Goal: Task Accomplishment & Management: Complete application form

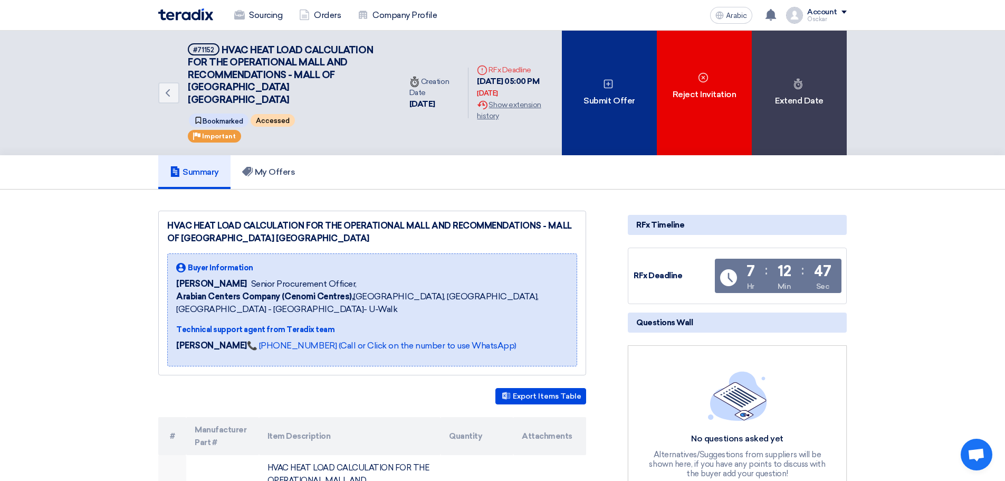
click at [606, 100] on font "Submit Offer" at bounding box center [608, 100] width 51 height 13
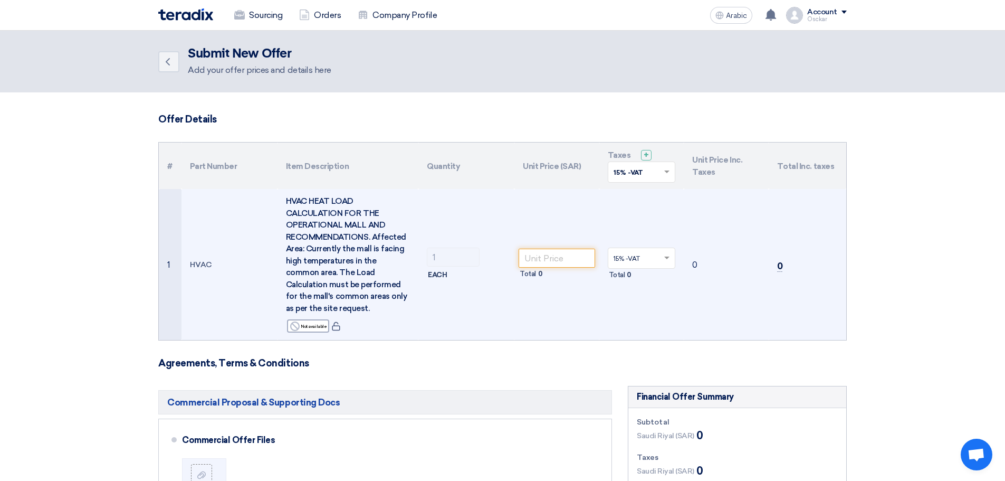
click at [561, 246] on td "Total 0" at bounding box center [556, 264] width 85 height 151
click at [551, 262] on input "number" at bounding box center [557, 257] width 76 height 19
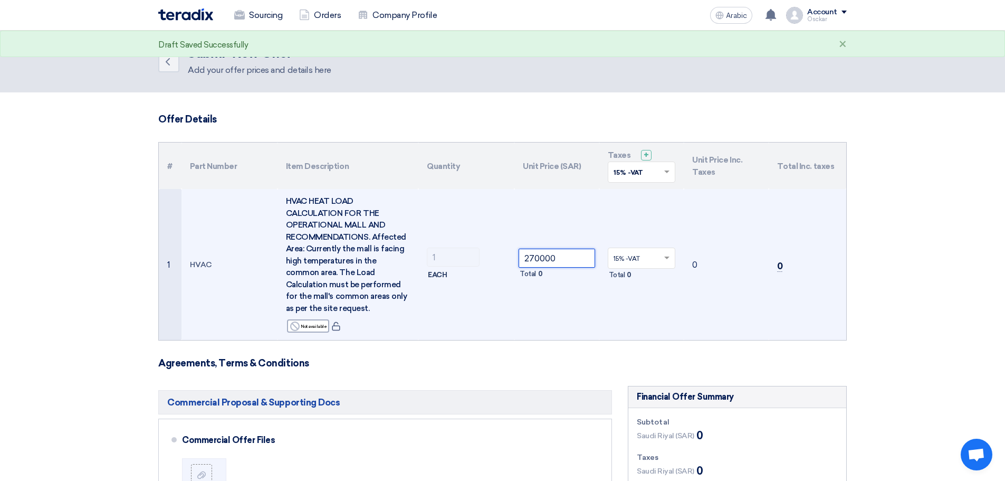
type input "270000"
click at [597, 322] on td "270000 Total 0" at bounding box center [556, 264] width 85 height 151
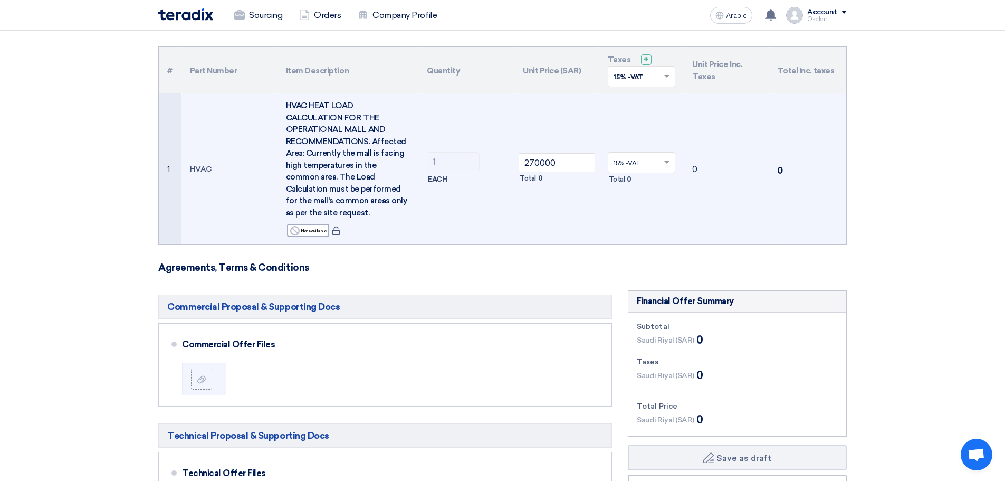
scroll to position [158, 0]
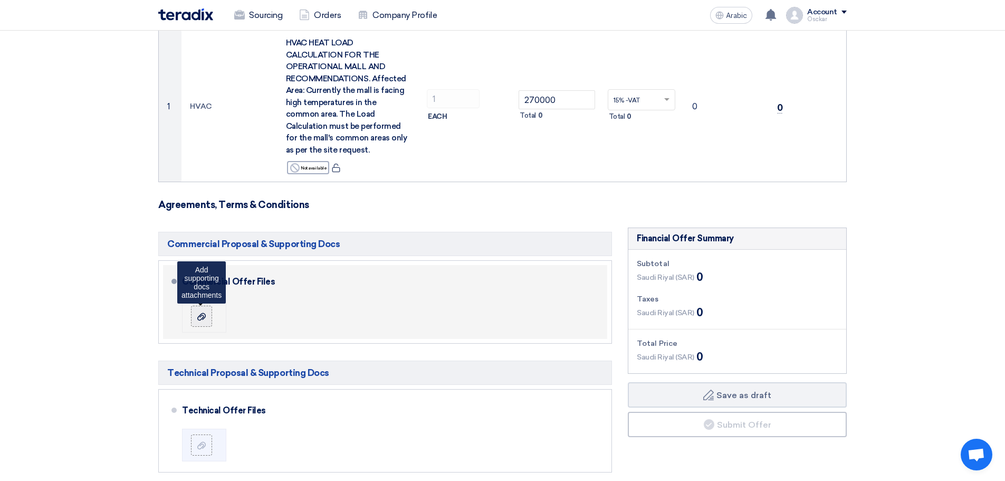
click at [197, 316] on div at bounding box center [201, 316] width 13 height 11
click at [0, 0] on input "file" at bounding box center [0, 0] width 0 height 0
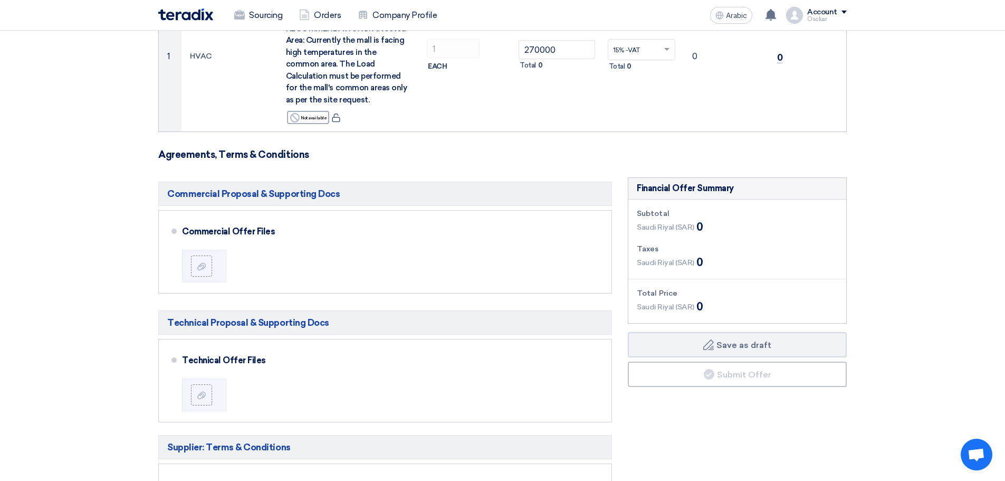
scroll to position [211, 0]
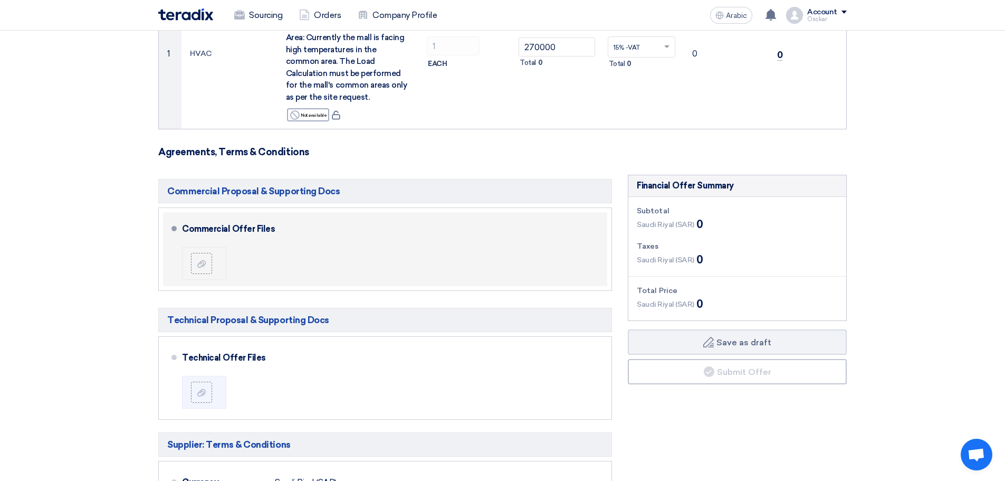
click at [212, 263] on div at bounding box center [206, 263] width 30 height 21
click at [211, 270] on label at bounding box center [201, 263] width 21 height 21
click at [0, 0] on input "file" at bounding box center [0, 0] width 0 height 0
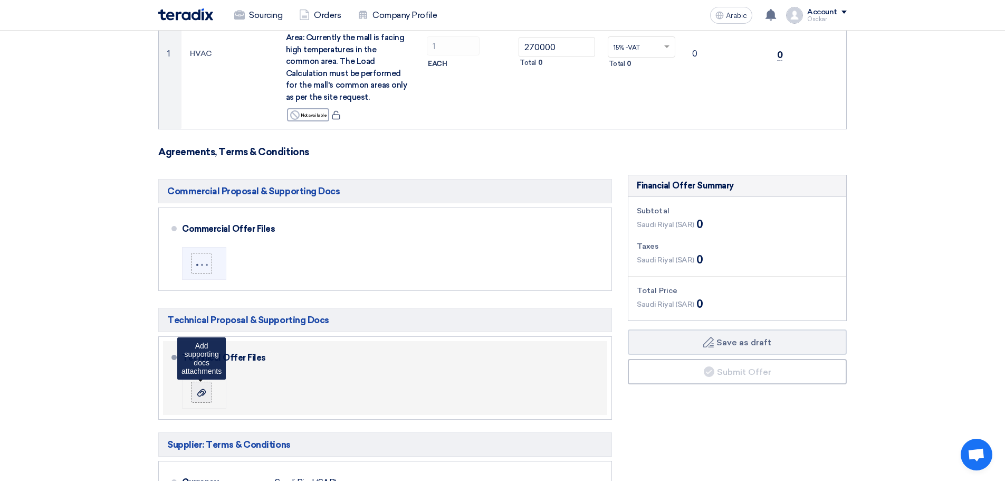
click at [204, 391] on icon at bounding box center [201, 392] width 8 height 8
click at [0, 0] on input "file" at bounding box center [0, 0] width 0 height 0
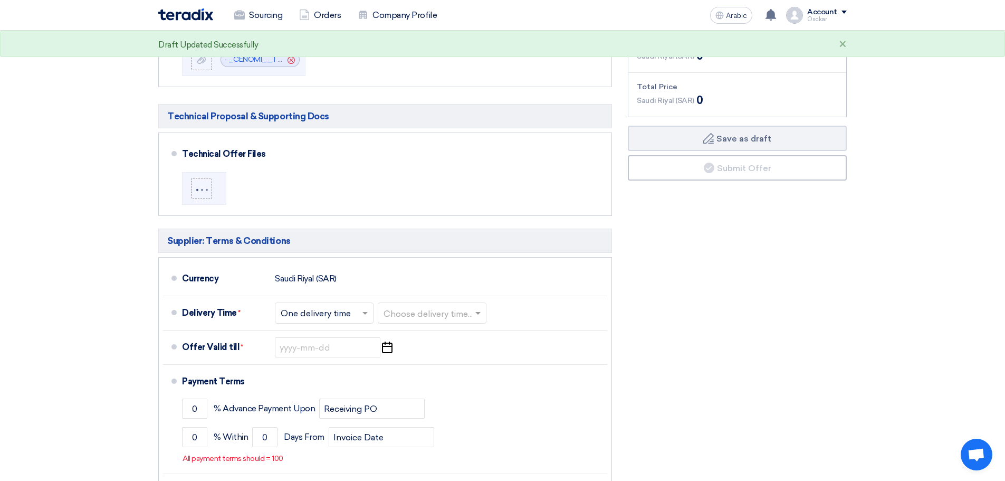
scroll to position [422, 0]
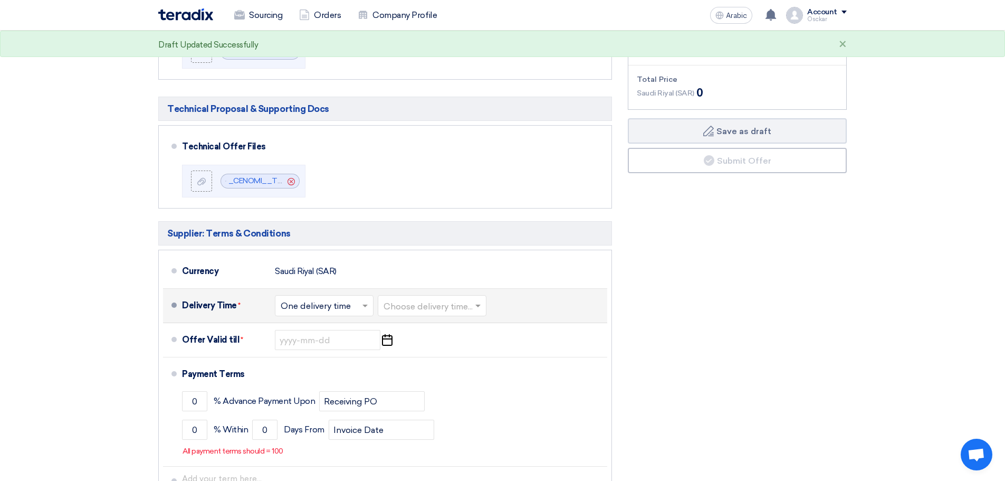
click at [358, 305] on input "text" at bounding box center [325, 306] width 88 height 15
click at [421, 301] on input "text" at bounding box center [432, 306] width 98 height 15
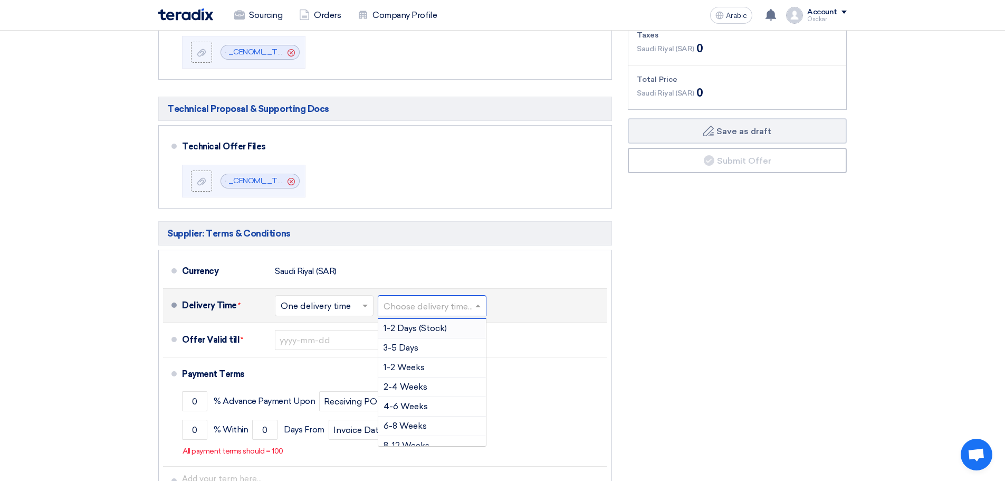
click at [348, 312] on input "text" at bounding box center [325, 306] width 88 height 15
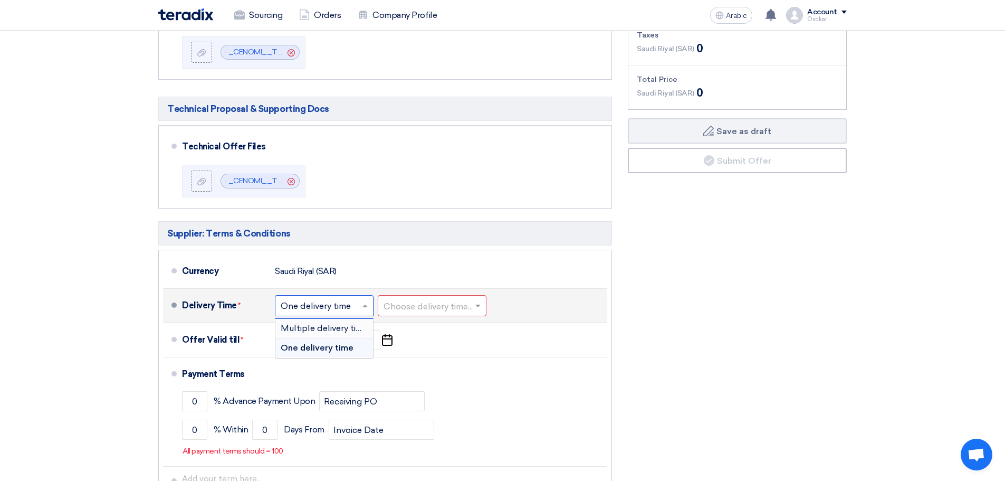
click at [359, 295] on div "Choose delivery time... × One delivery time ×" at bounding box center [324, 305] width 99 height 21
click at [347, 303] on input "text" at bounding box center [325, 306] width 88 height 15
click at [649, 317] on div "Financial Offer Summary Subtotal Saudi Riyal (SAR) 0 Taxes Saudi Riyal (SAR)" at bounding box center [737, 245] width 235 height 563
click at [475, 304] on span at bounding box center [479, 305] width 13 height 11
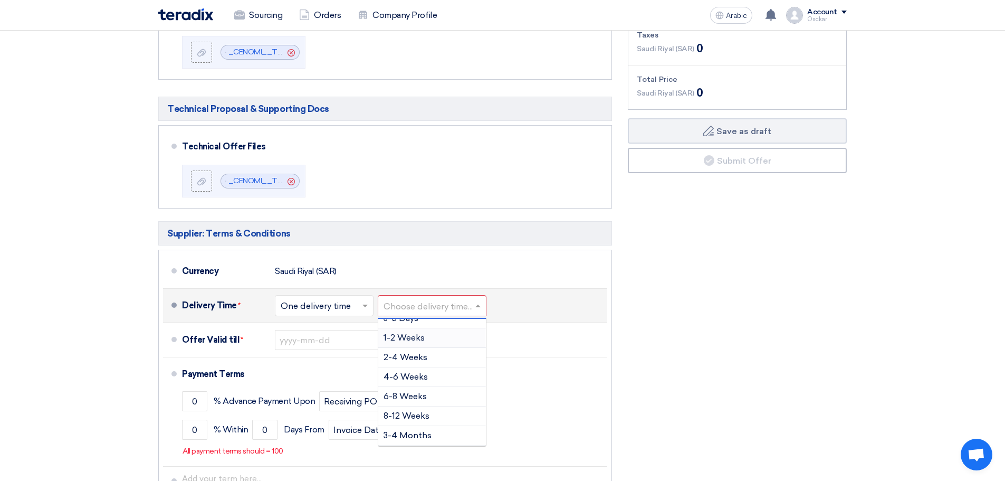
scroll to position [34, 0]
click at [439, 375] on div "4-6 Weeks" at bounding box center [432, 373] width 108 height 20
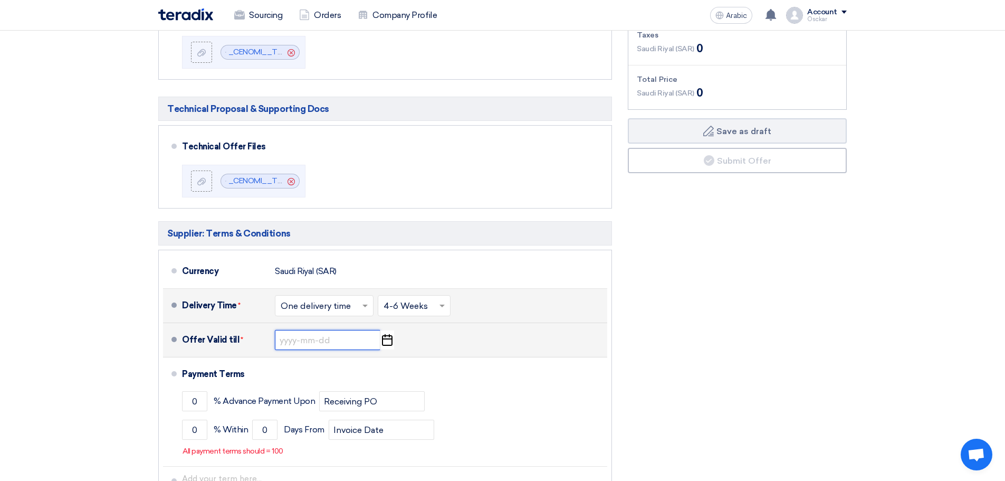
click at [305, 343] on input at bounding box center [327, 340] width 105 height 20
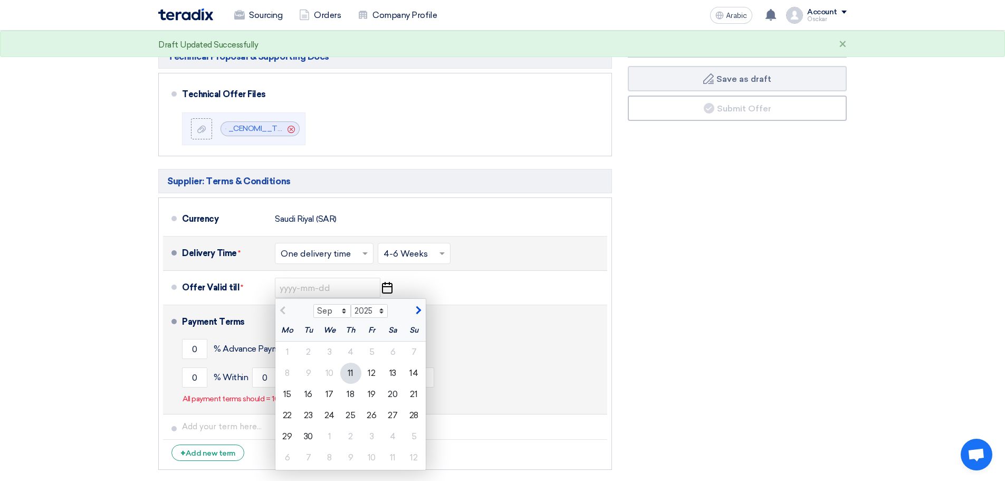
scroll to position [475, 0]
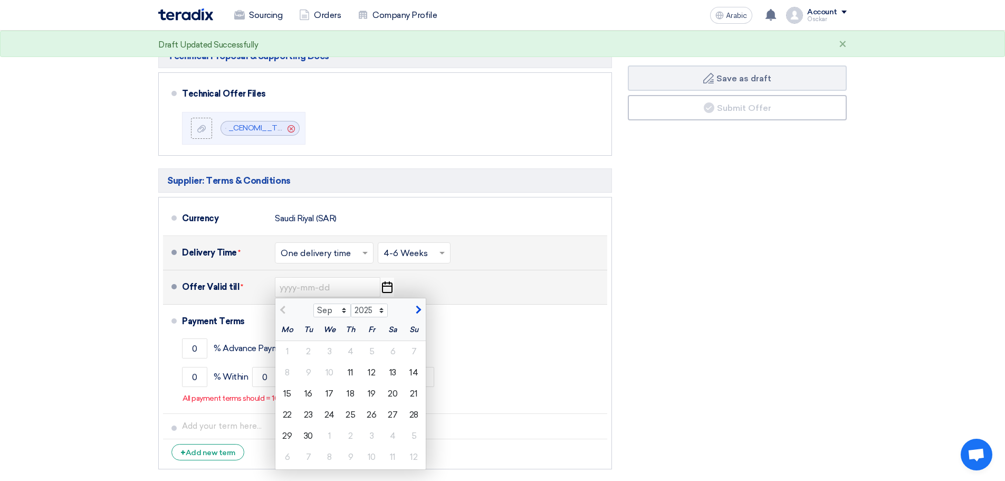
click at [419, 305] on span "button" at bounding box center [417, 309] width 6 height 9
select select "11"
click at [306, 391] on font "11" at bounding box center [308, 393] width 6 height 10
type input "11/11/2025"
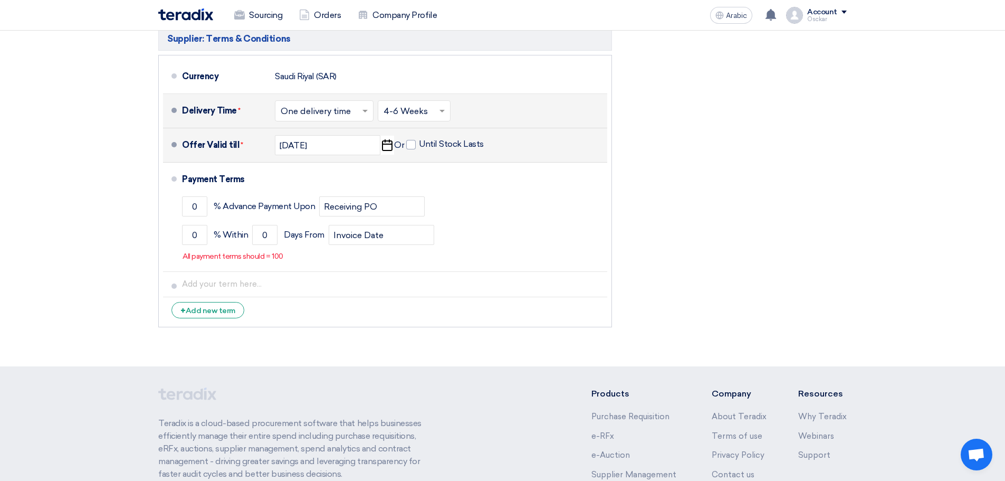
scroll to position [633, 0]
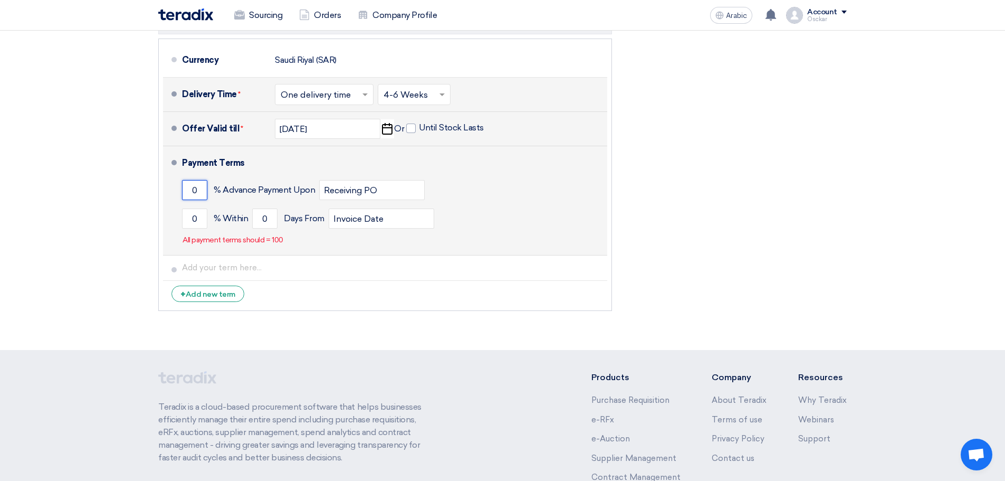
click at [199, 190] on input "0" at bounding box center [194, 190] width 25 height 20
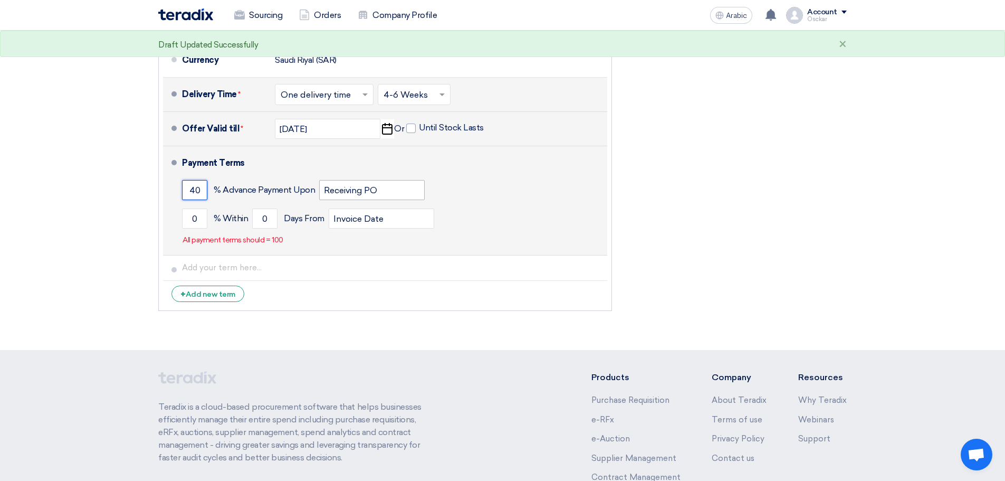
type input "40"
drag, startPoint x: 388, startPoint y: 191, endPoint x: 326, endPoint y: 190, distance: 62.3
click at [326, 190] on input "Receiving PO" at bounding box center [371, 190] width 105 height 20
click at [196, 217] on input "0" at bounding box center [194, 218] width 25 height 20
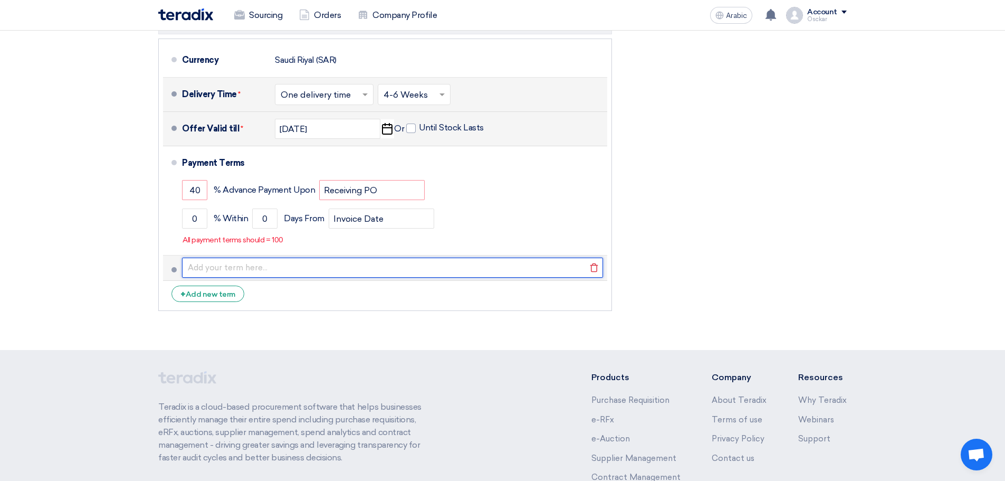
click at [236, 266] on input "text" at bounding box center [392, 267] width 421 height 20
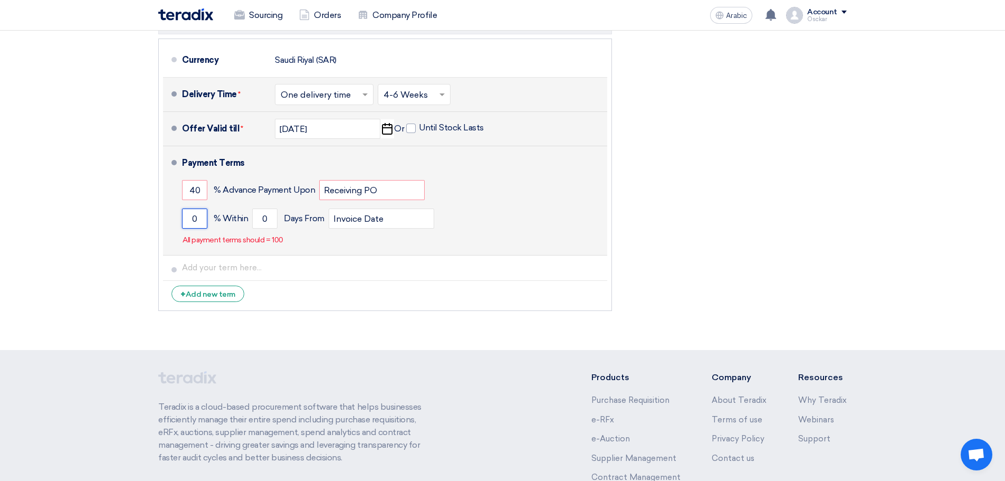
drag, startPoint x: 200, startPoint y: 213, endPoint x: 173, endPoint y: 219, distance: 28.1
click at [173, 219] on li "Payment Terms 40 % Advance Payment Upon Receiving PO 0 % Within 0" at bounding box center [385, 200] width 444 height 109
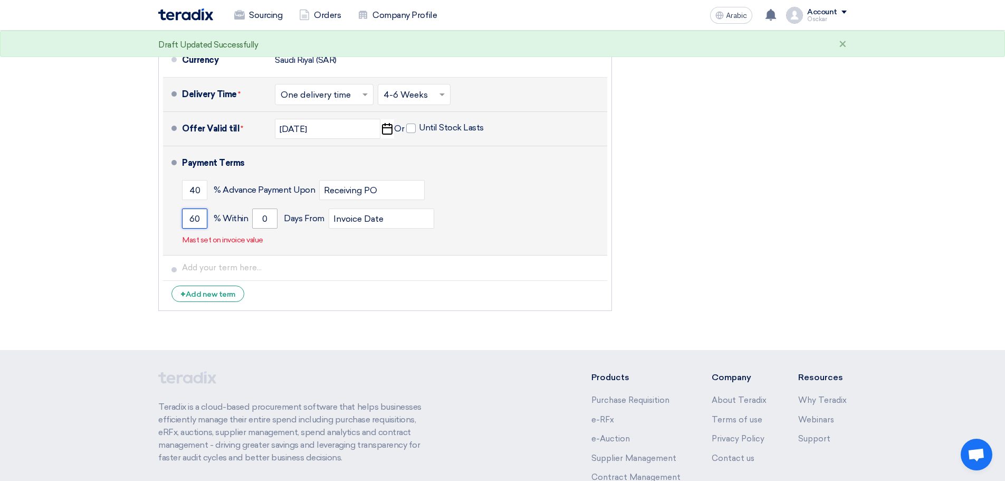
type input "60"
drag, startPoint x: 272, startPoint y: 216, endPoint x: 249, endPoint y: 224, distance: 24.2
click at [249, 224] on div "60 % Within 0 Days From Invoice Date" at bounding box center [392, 218] width 421 height 28
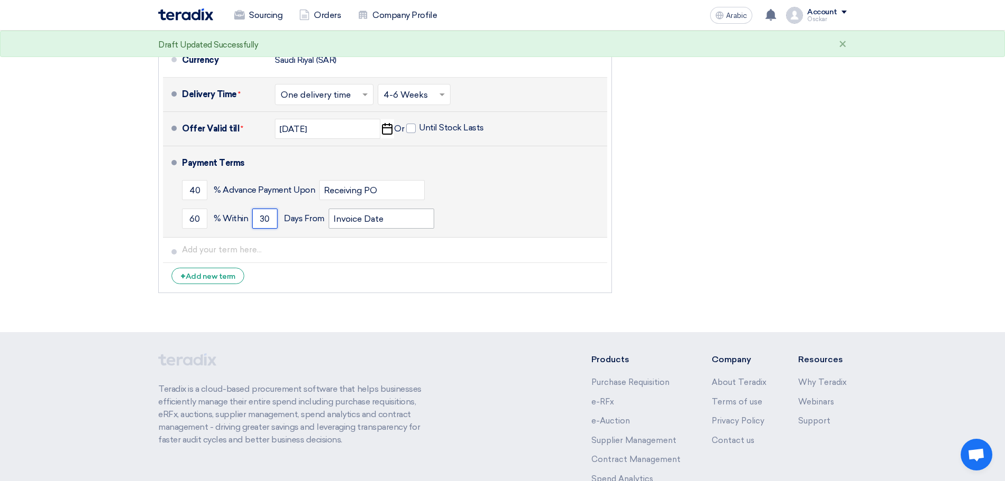
type input "30"
click at [389, 225] on input "Invoice Date" at bounding box center [381, 218] width 105 height 20
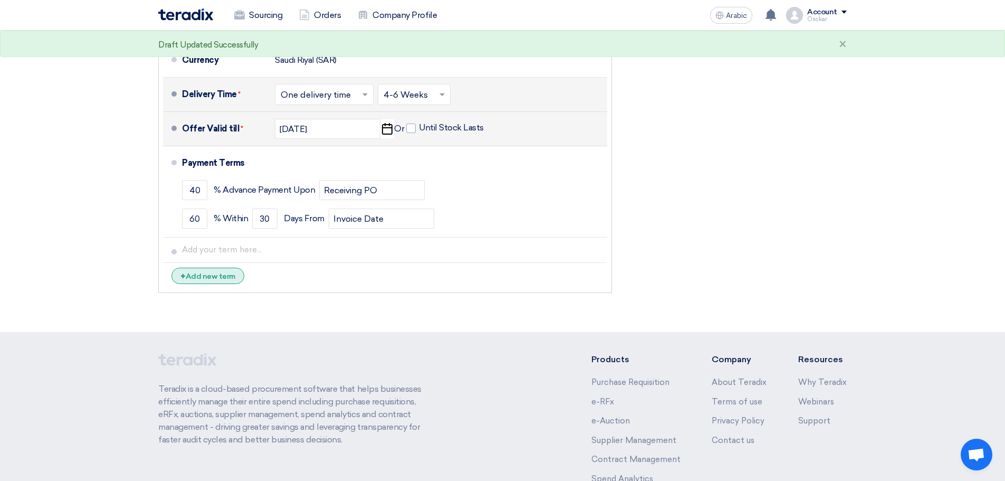
click at [216, 279] on font "Add new term" at bounding box center [211, 276] width 50 height 9
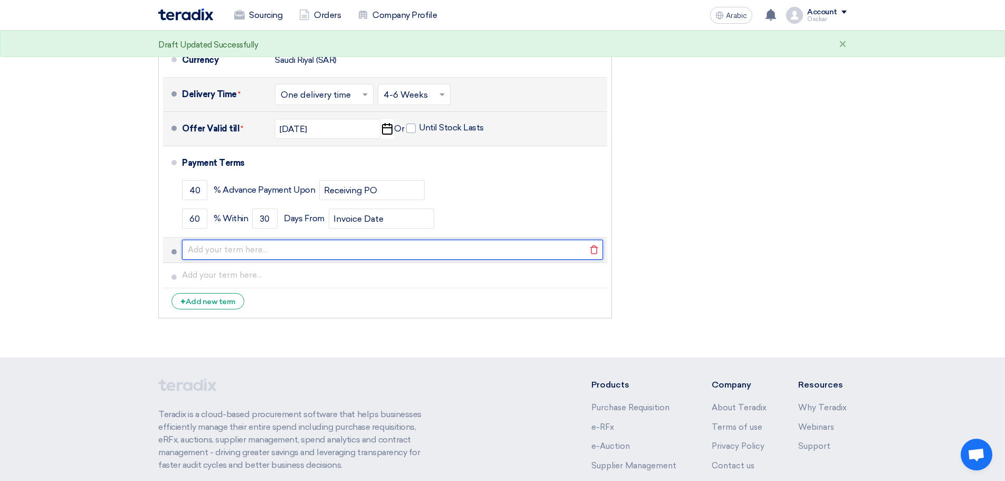
click at [241, 253] on input "text" at bounding box center [392, 249] width 421 height 20
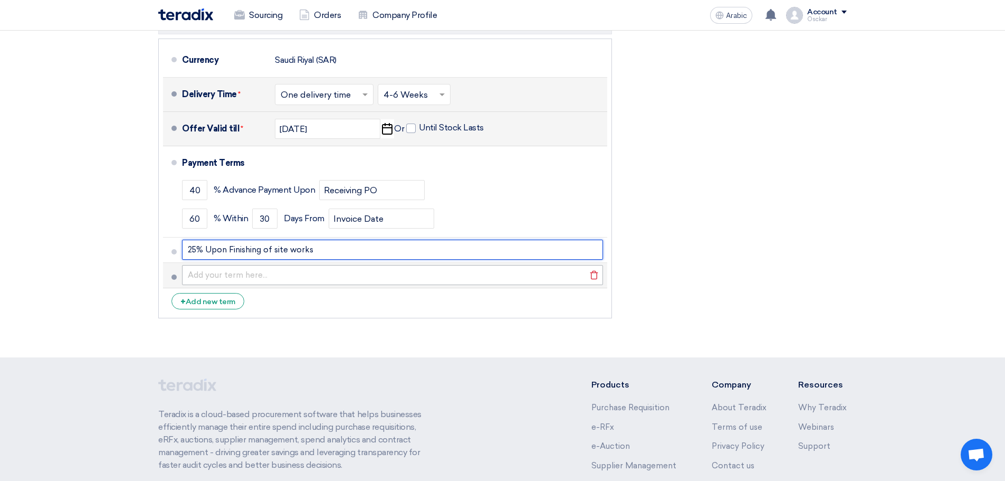
type input "25% Upon Finishing of site works"
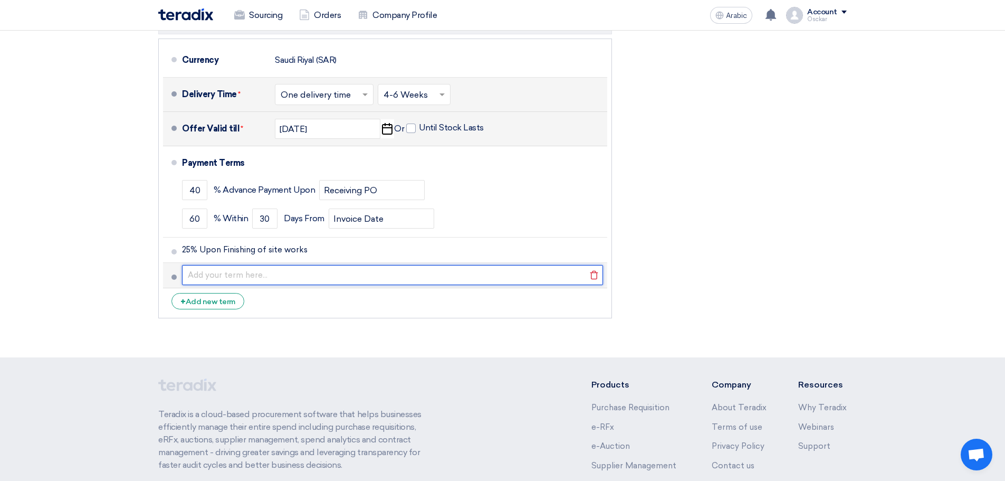
click at [268, 277] on input "text" at bounding box center [392, 275] width 421 height 20
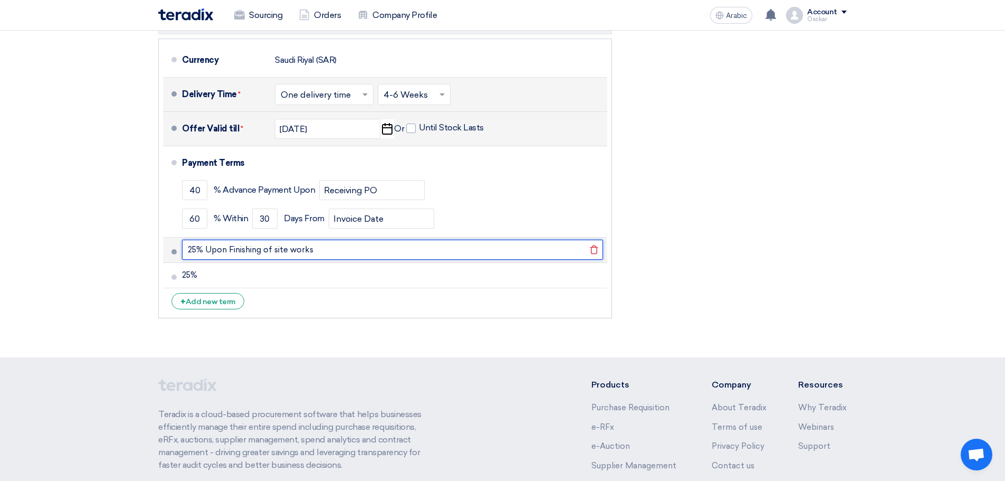
click at [286, 251] on input "25% Upon Finishing of site works" at bounding box center [392, 249] width 421 height 20
drag, startPoint x: 328, startPoint y: 254, endPoint x: 206, endPoint y: 252, distance: 121.3
click at [206, 252] on input "25% Upon Finishing of site works" at bounding box center [392, 249] width 421 height 20
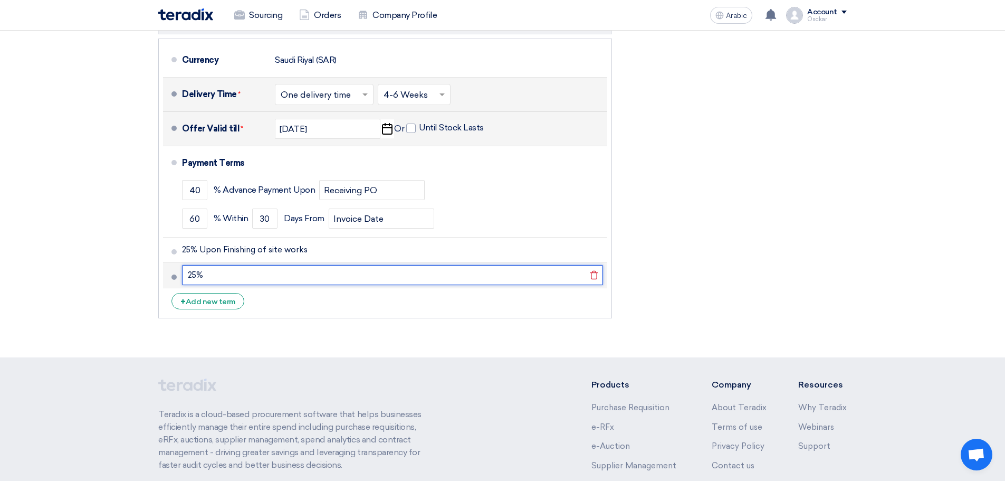
click at [219, 271] on input "25%" at bounding box center [392, 275] width 421 height 20
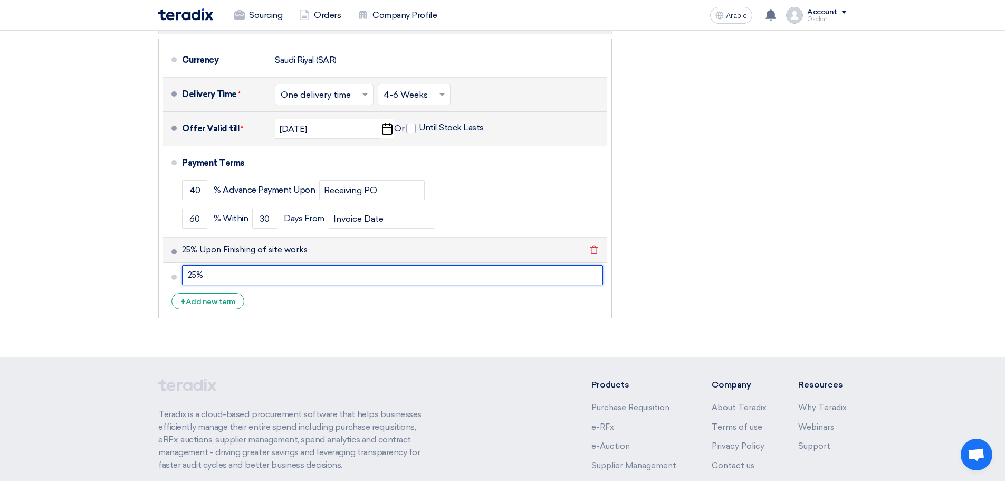
paste input "Upon Finishing of site works"
type input "25%Upon Finishing of site works"
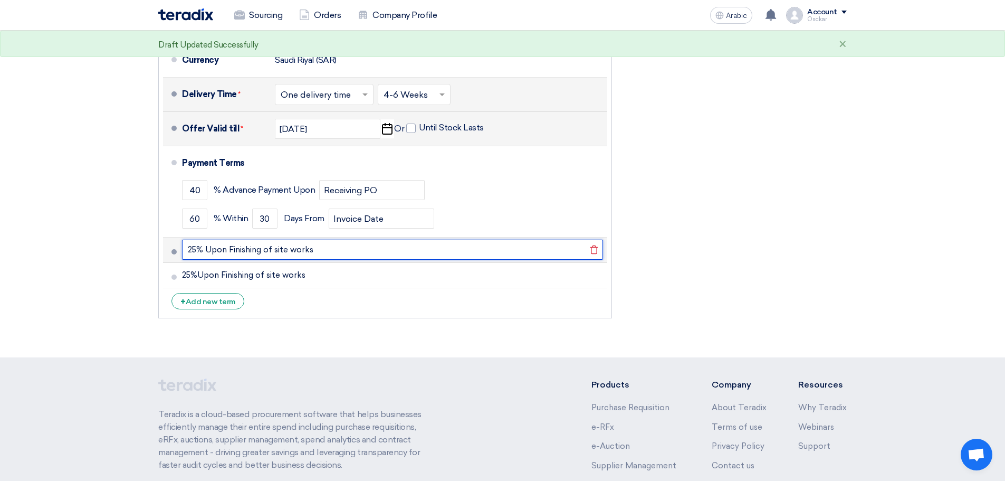
drag, startPoint x: 319, startPoint y: 247, endPoint x: 231, endPoint y: 256, distance: 88.5
click at [231, 256] on input "25% Upon Finishing of site works" at bounding box center [392, 249] width 421 height 20
click at [275, 250] on input "25% Upon begining os study" at bounding box center [392, 249] width 421 height 20
type input "25% Upon begining of the study"
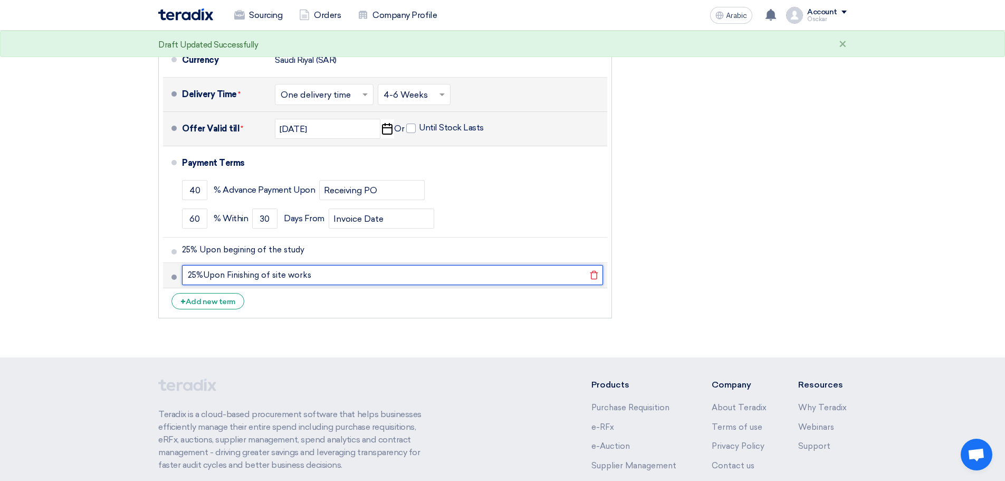
click at [333, 276] on input "25%Upon Finishing of site works" at bounding box center [392, 275] width 421 height 20
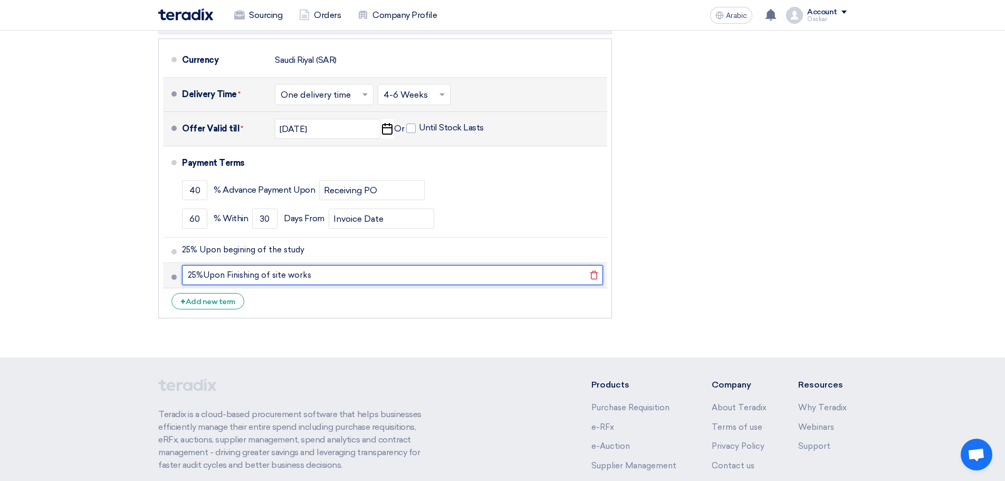
click at [203, 272] on input "25%Upon Finishing of site works" at bounding box center [392, 275] width 421 height 20
type input "25% Upon Finishing of site works"
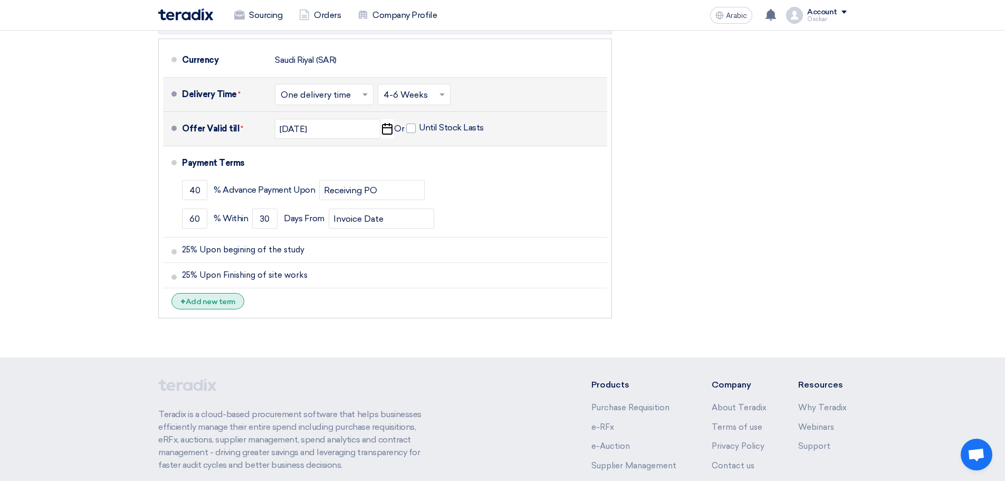
click at [226, 303] on font "Add new term" at bounding box center [211, 301] width 50 height 9
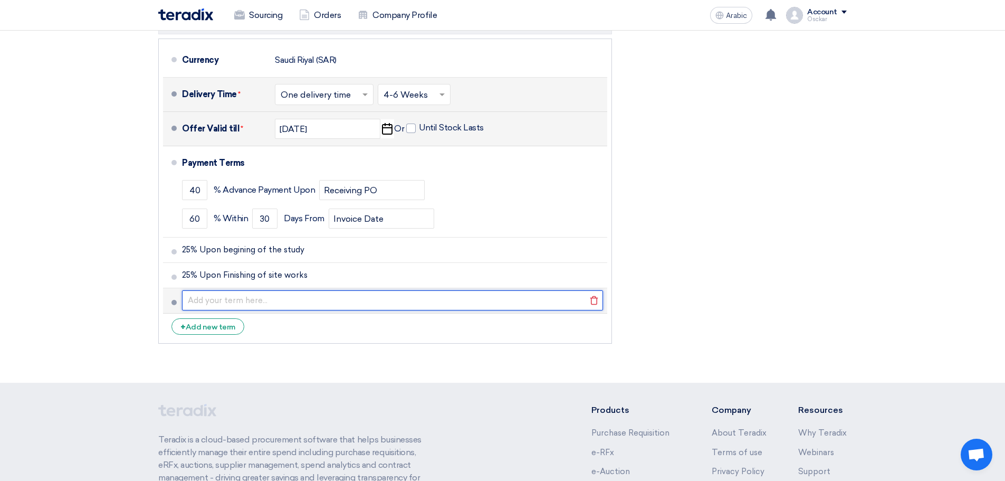
click at [229, 300] on input "text" at bounding box center [392, 300] width 421 height 20
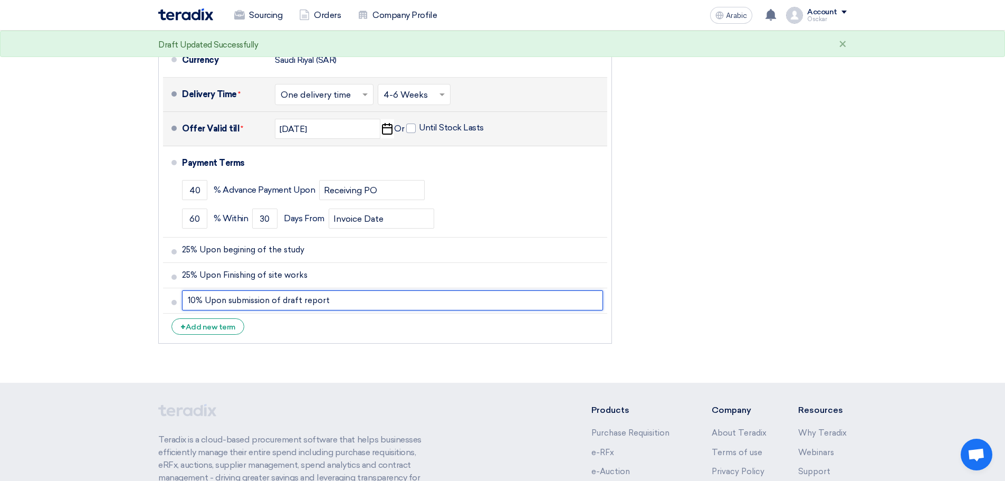
type input "10% Upon submission of draft report"
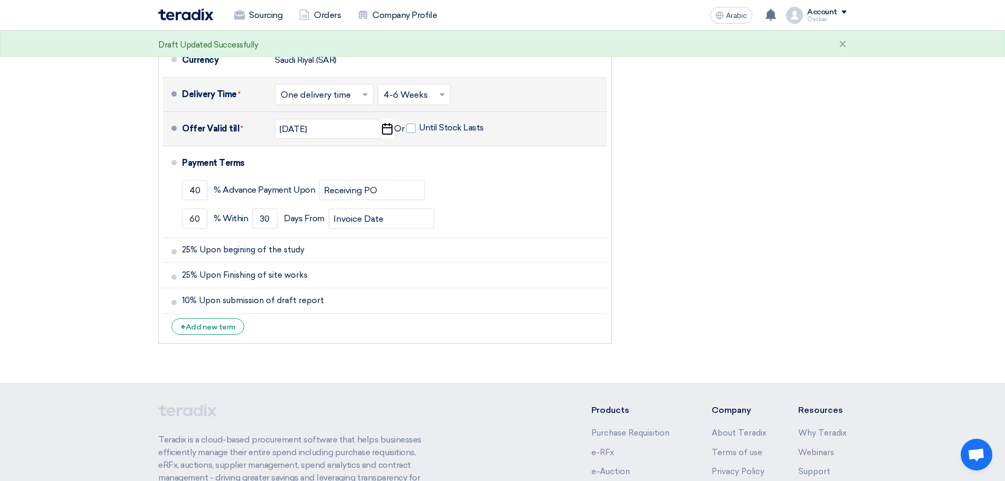
click at [761, 267] on div "Financial Offer Summary Subtotal Saudi Riyal (SAR) 0 Taxes Saudi Riyal (SAR)" at bounding box center [737, 51] width 235 height 596
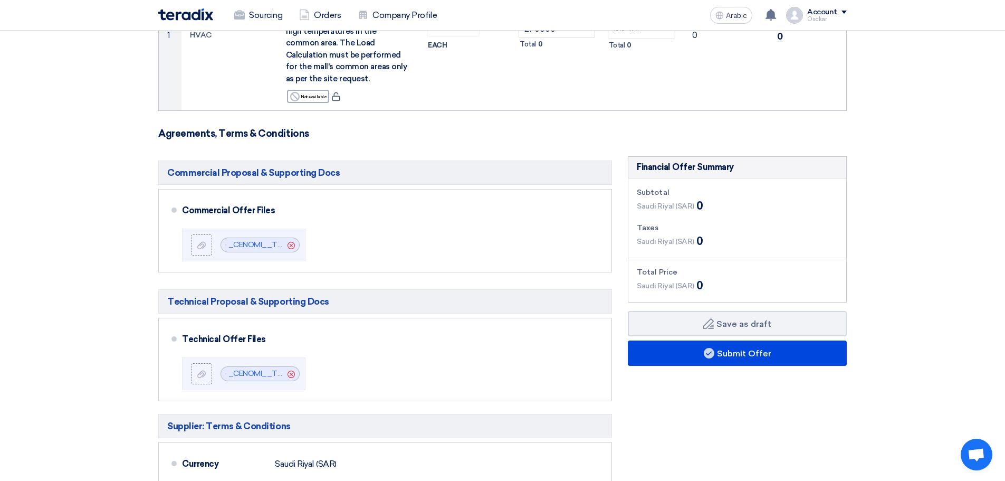
scroll to position [53, 0]
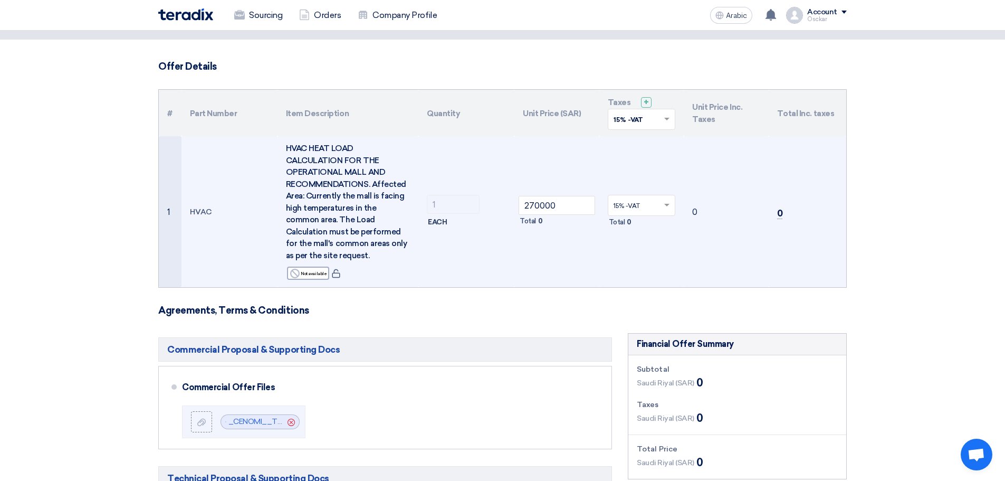
click at [559, 222] on div "Total 0" at bounding box center [557, 221] width 76 height 13
click at [565, 196] on input "270000" at bounding box center [557, 205] width 76 height 19
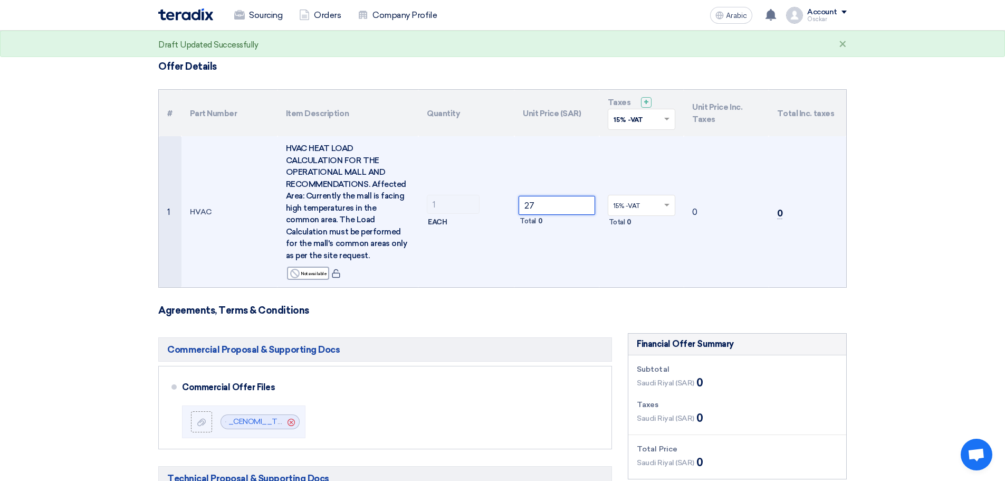
type input "2"
type input "270000"
click at [652, 208] on input "text" at bounding box center [636, 206] width 46 height 17
click at [645, 223] on div "15% -VAT" at bounding box center [641, 225] width 67 height 18
click at [762, 272] on td "0" at bounding box center [726, 211] width 85 height 151
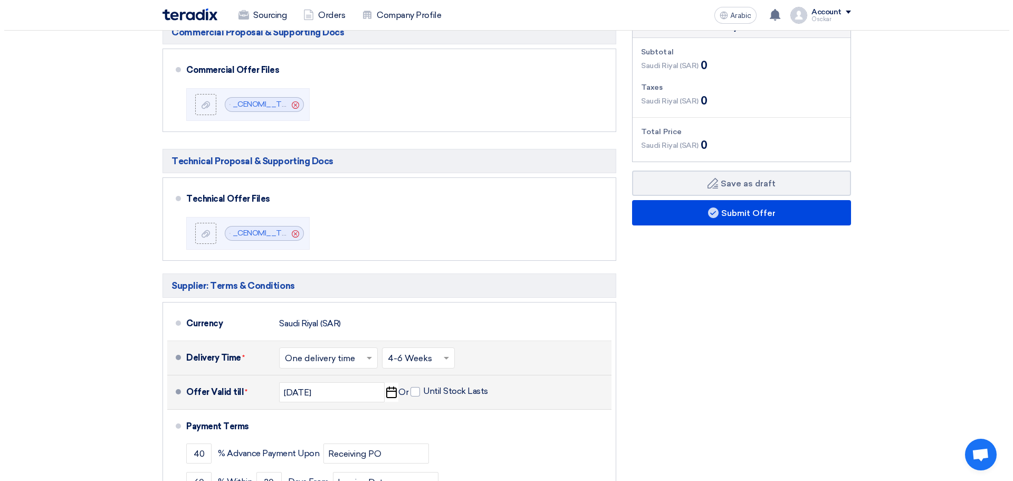
scroll to position [369, 0]
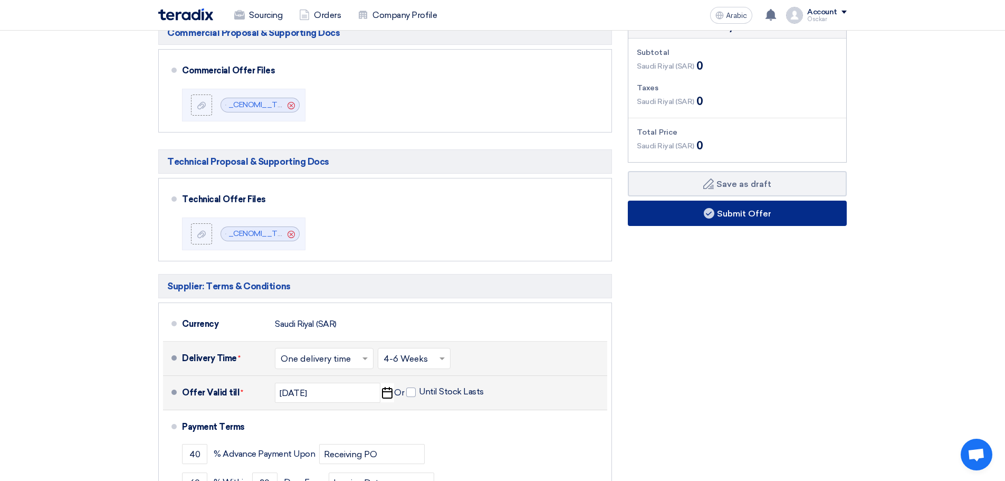
click at [788, 217] on button "Submit Offer" at bounding box center [737, 212] width 219 height 25
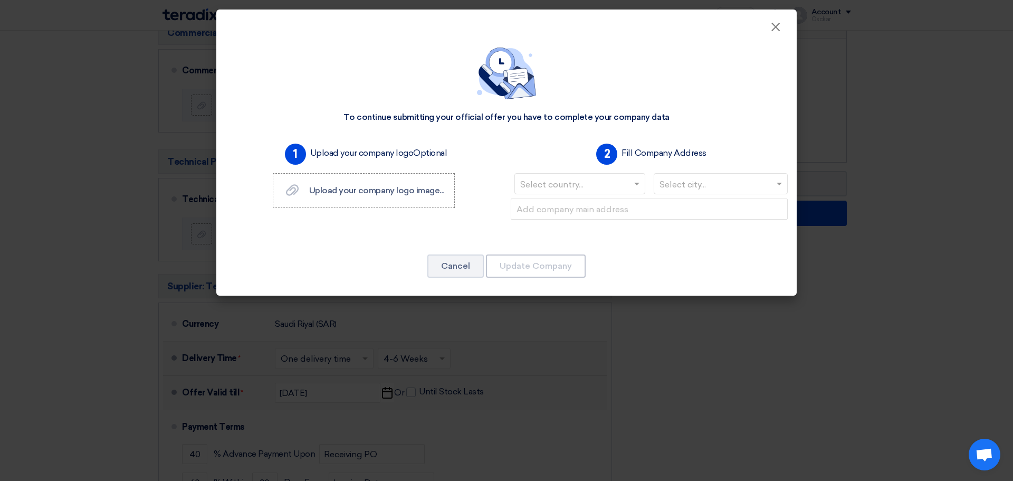
click at [572, 188] on input "text" at bounding box center [574, 184] width 109 height 17
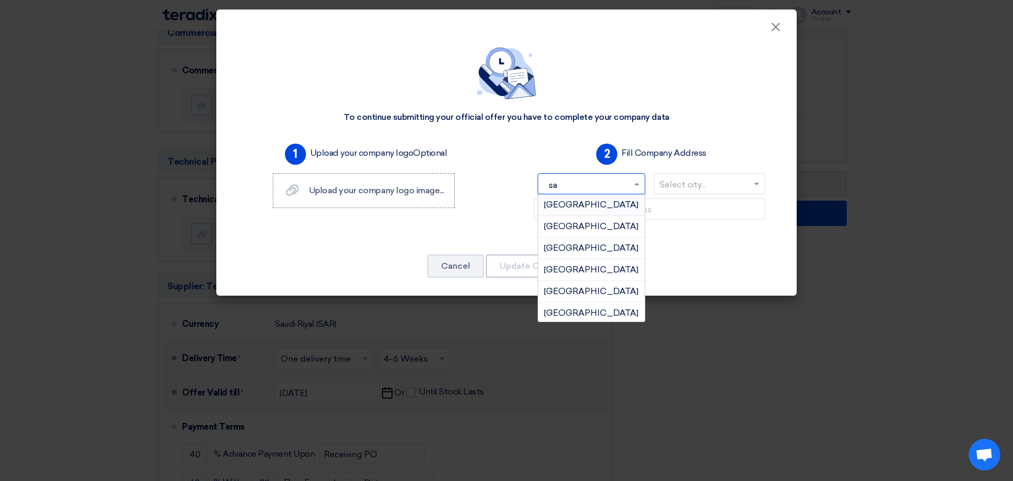
type input "sau"
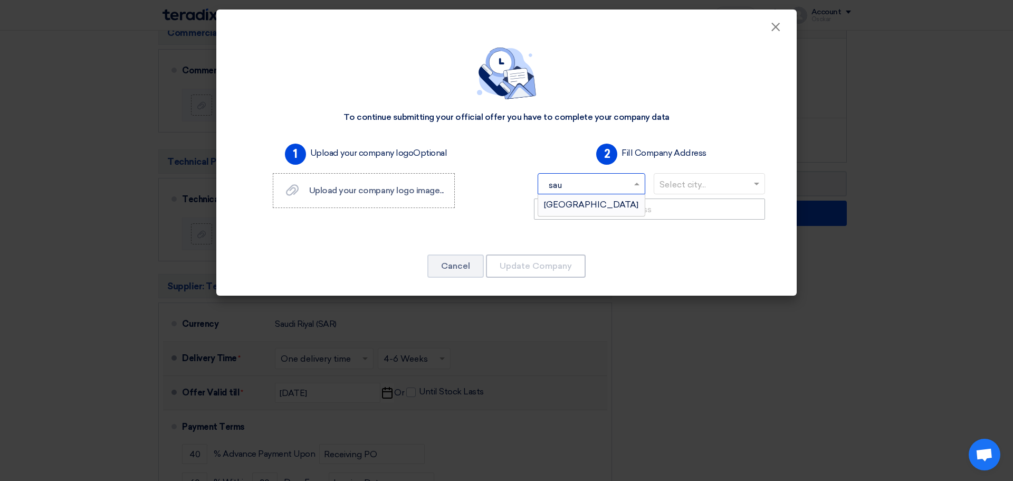
click at [595, 199] on div "Saudi Arabia" at bounding box center [591, 204] width 107 height 21
click at [679, 181] on input "text" at bounding box center [715, 184] width 112 height 17
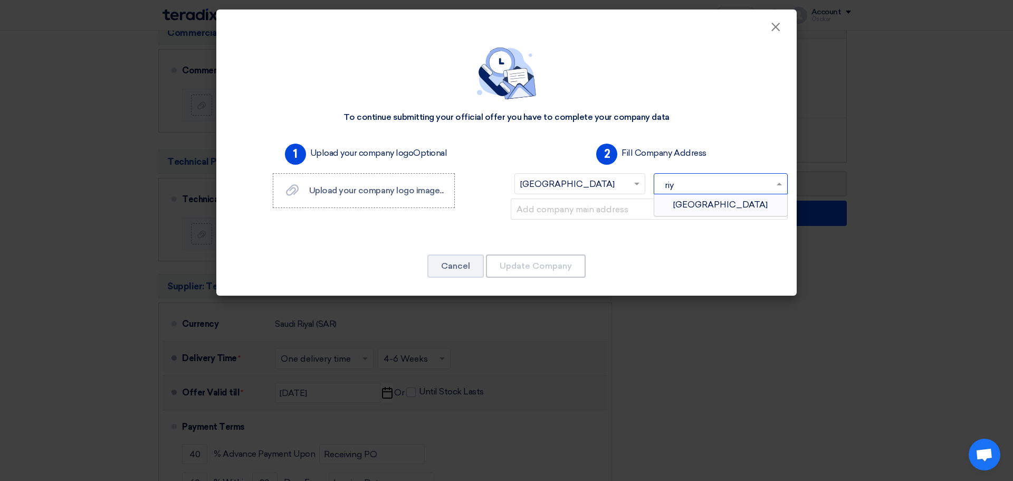
type input "riya"
click at [676, 201] on div "Riyadh" at bounding box center [720, 204] width 133 height 21
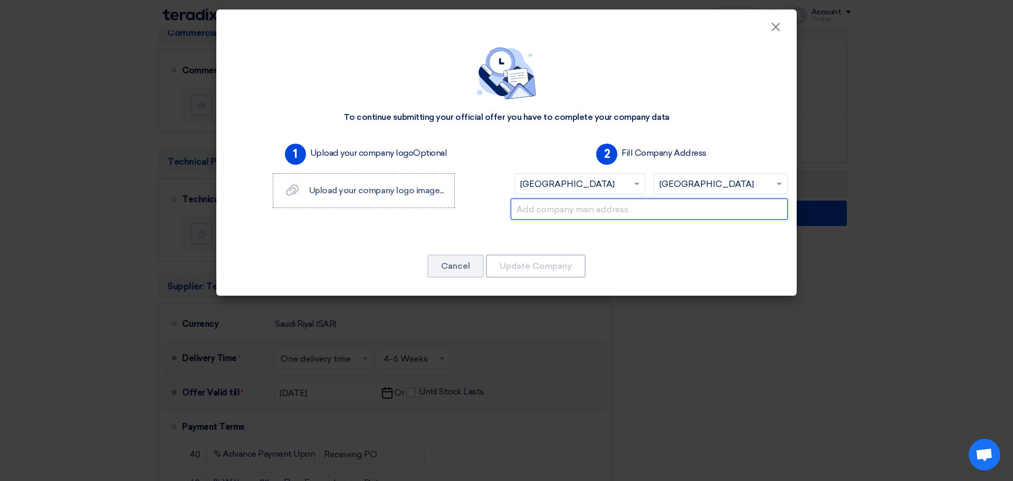
click at [606, 212] on input "text" at bounding box center [649, 208] width 277 height 21
type input "A"
type input "K"
type input "Al Rabie"
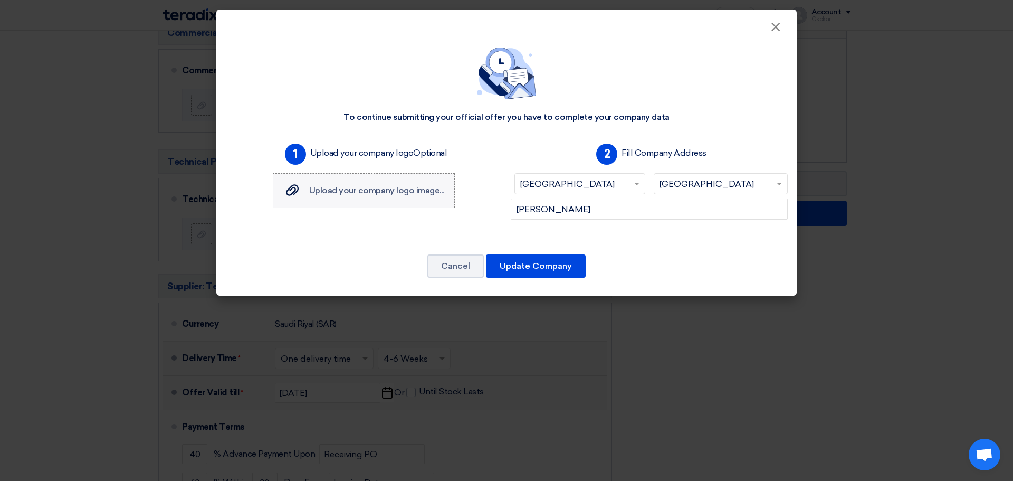
click at [404, 182] on label "Upload your company logo image... Upload your company logo image..." at bounding box center [364, 190] width 182 height 35
click at [0, 0] on input "Upload your company logo image... Upload your company logo image..." at bounding box center [0, 0] width 0 height 0
click at [557, 270] on button "Update Company" at bounding box center [536, 265] width 100 height 23
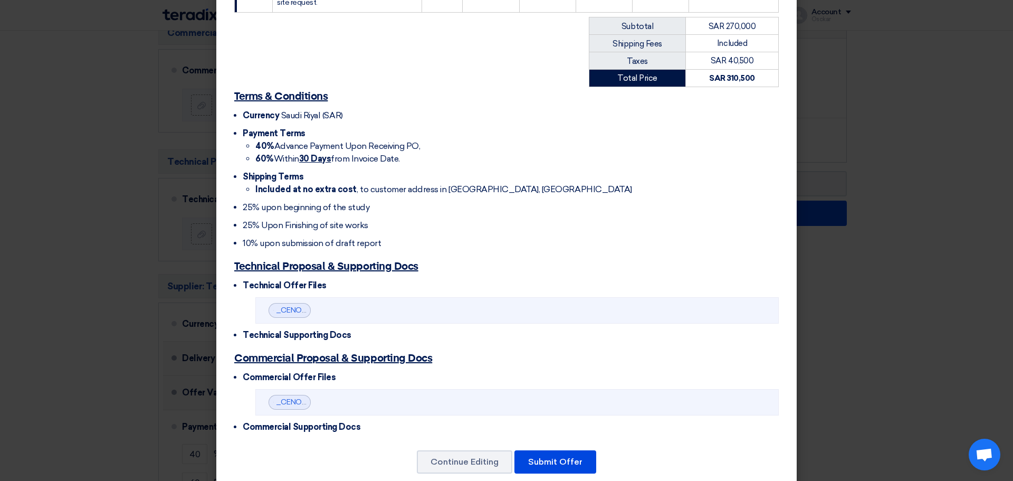
scroll to position [310, 0]
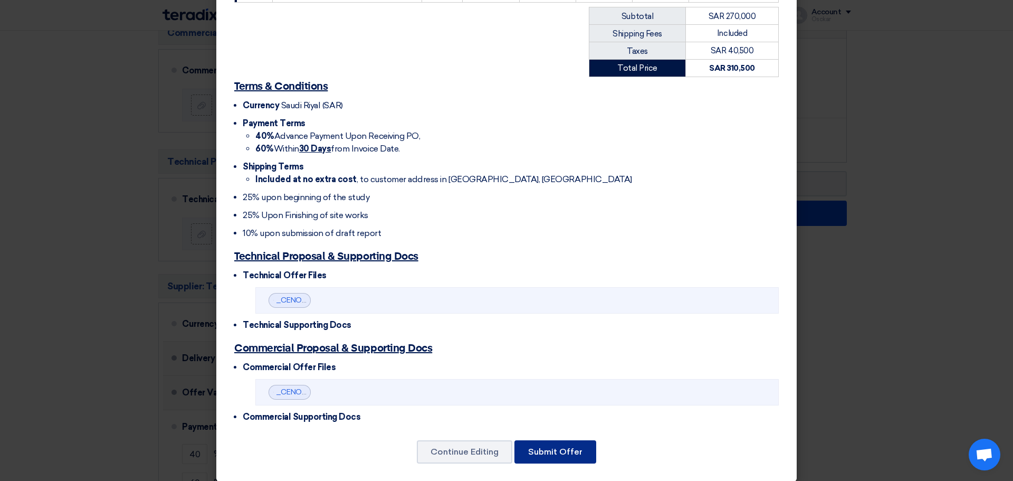
click at [554, 448] on button "Submit Offer" at bounding box center [555, 451] width 82 height 23
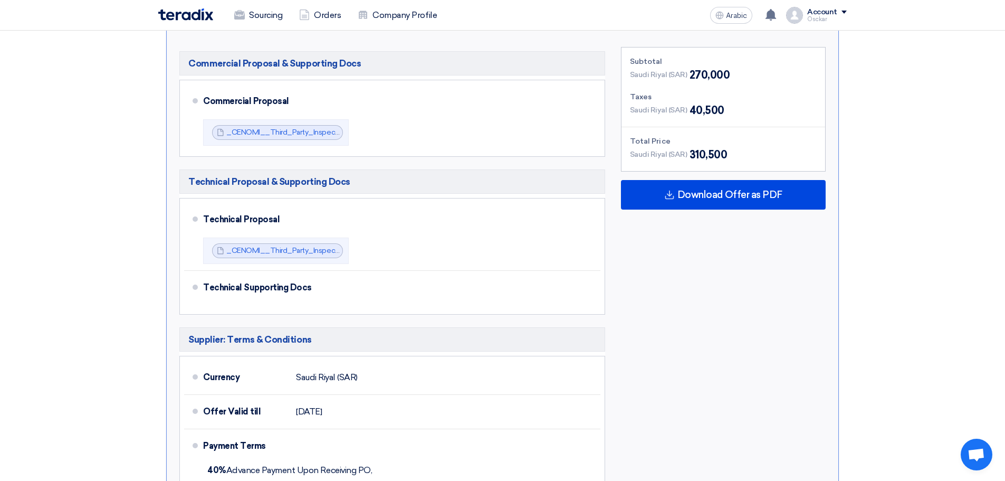
scroll to position [580, 0]
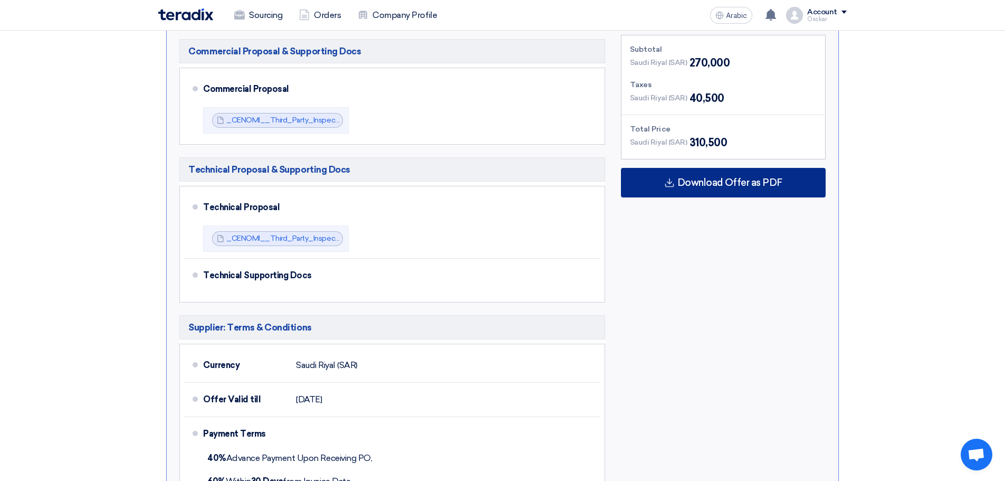
click at [776, 177] on font "Download Offer as PDF" at bounding box center [729, 183] width 105 height 12
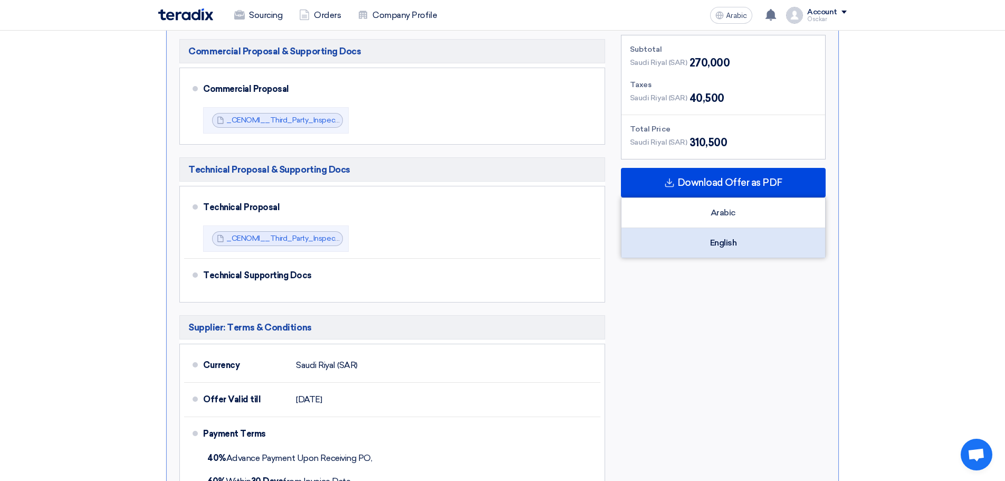
click at [729, 237] on font "English" at bounding box center [723, 242] width 27 height 10
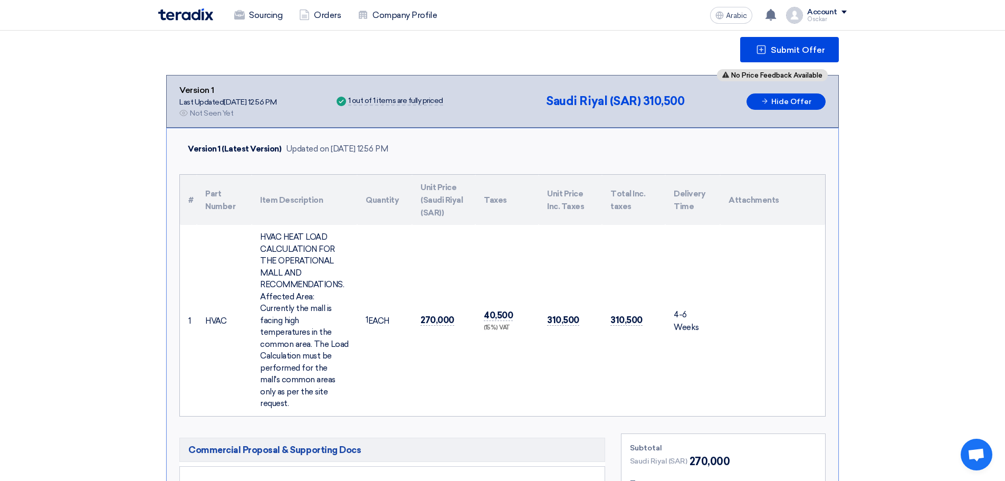
scroll to position [0, 0]
